Goal: Information Seeking & Learning: Learn about a topic

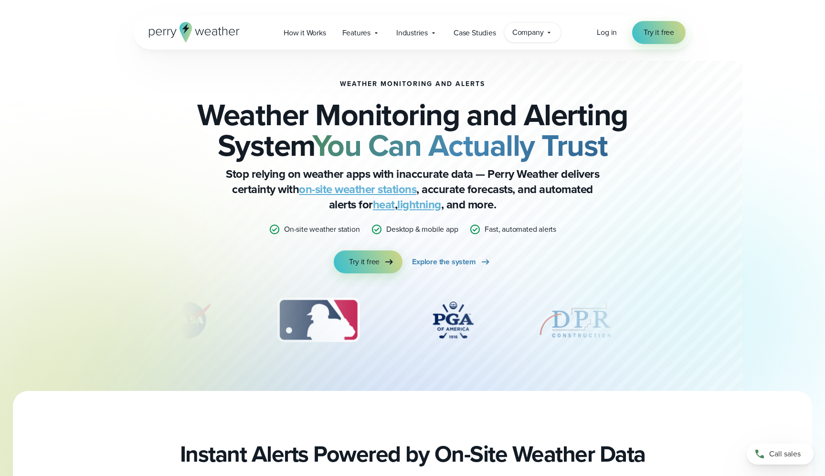
click at [530, 34] on span "Company" at bounding box center [529, 32] width 32 height 11
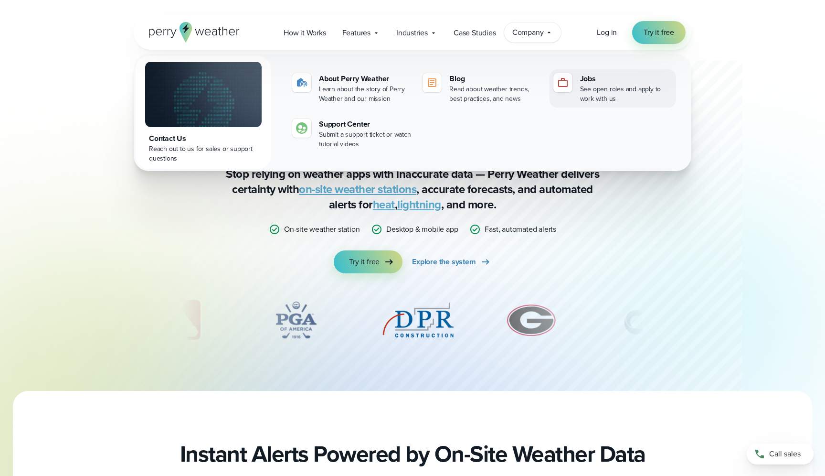
click at [605, 93] on div "See open roles and apply to work with us" at bounding box center [626, 94] width 92 height 19
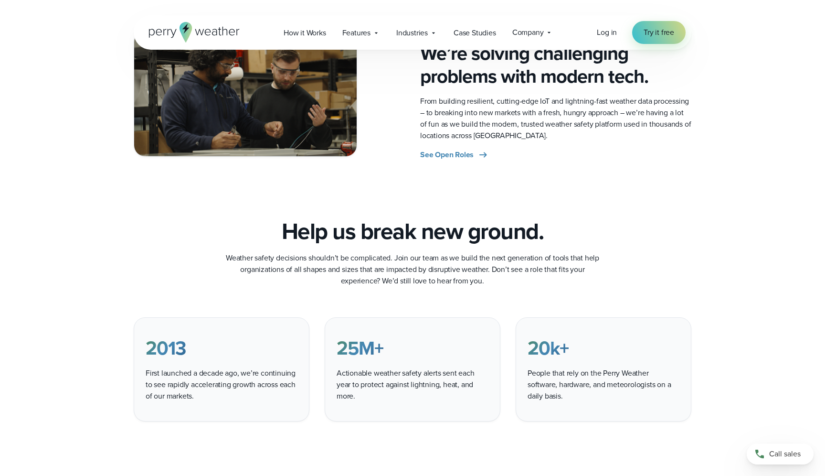
scroll to position [576, 0]
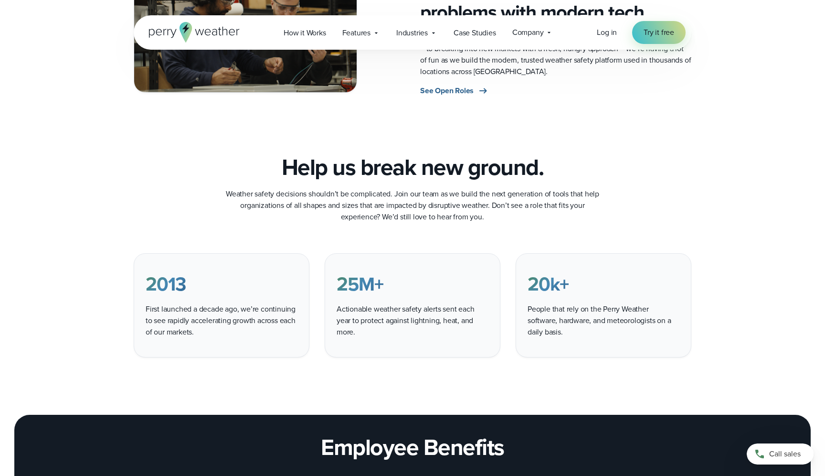
click at [458, 90] on span "See Open Roles" at bounding box center [446, 90] width 53 height 11
